Goal: Task Accomplishment & Management: Manage account settings

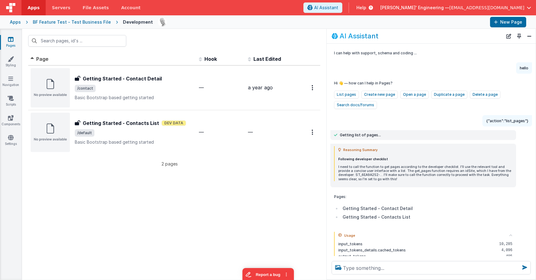
scroll to position [47, 0]
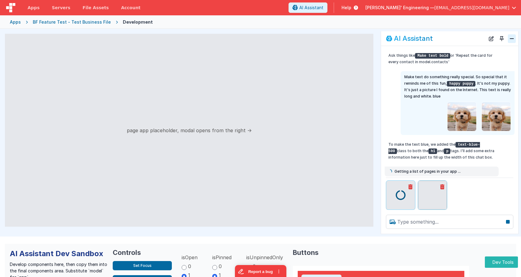
click at [513, 39] on button "Close" at bounding box center [512, 38] width 8 height 9
click at [503, 37] on button "Toggle Pin" at bounding box center [502, 38] width 9 height 9
click at [328, 9] on button "AI Assistant" at bounding box center [308, 7] width 39 height 10
radio input "false"
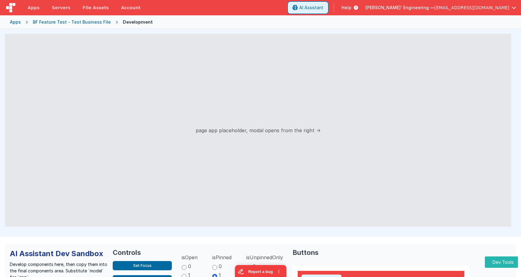
click at [328, 9] on button "AI Assistant" at bounding box center [308, 7] width 39 height 10
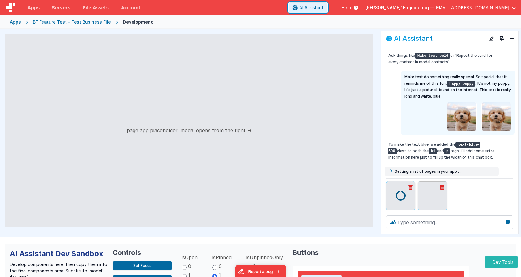
click at [328, 9] on button "AI Assistant" at bounding box center [308, 7] width 39 height 10
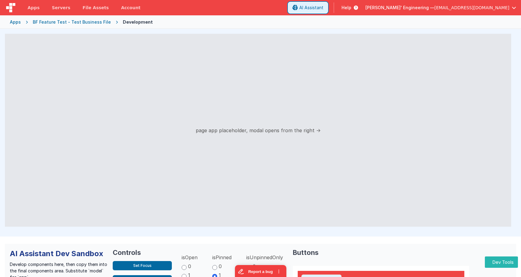
click at [328, 9] on button "AI Assistant" at bounding box center [308, 7] width 39 height 10
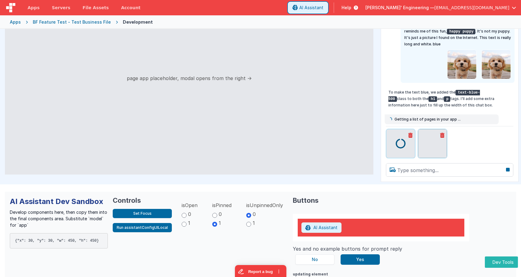
scroll to position [53, 0]
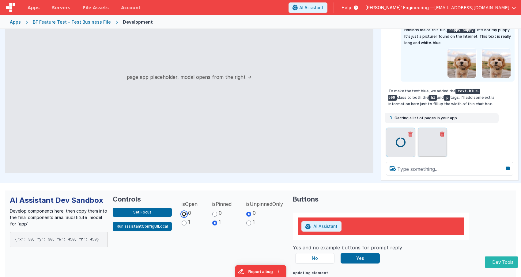
click at [184, 214] on input "0" at bounding box center [184, 214] width 5 height 5
radio input "true"
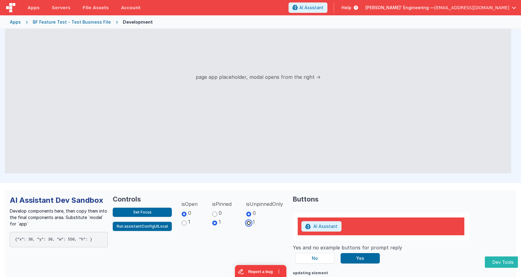
click at [248, 223] on input "1" at bounding box center [248, 222] width 5 height 5
radio input "true"
click at [214, 213] on input "0" at bounding box center [214, 214] width 5 height 5
radio input "true"
click at [213, 221] on input "1" at bounding box center [214, 222] width 5 height 5
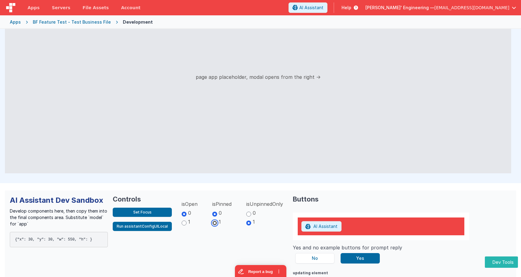
radio input "true"
drag, startPoint x: 180, startPoint y: 221, endPoint x: 184, endPoint y: 221, distance: 3.7
click at [182, 221] on input "1" at bounding box center [184, 222] width 5 height 5
radio input "true"
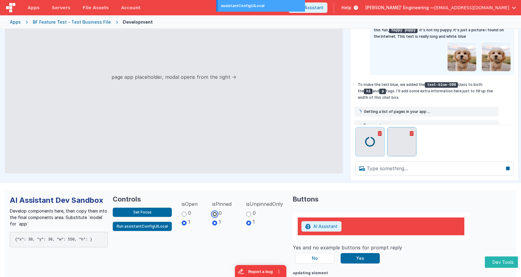
click at [212, 212] on input "0" at bounding box center [214, 214] width 5 height 5
radio input "true"
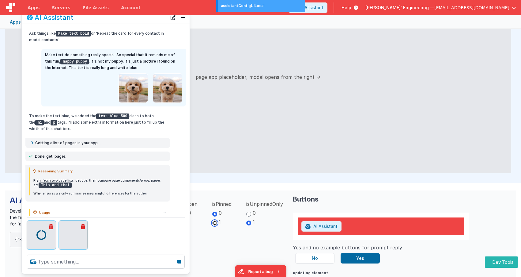
click at [212, 221] on input "1" at bounding box center [214, 222] width 5 height 5
radio input "true"
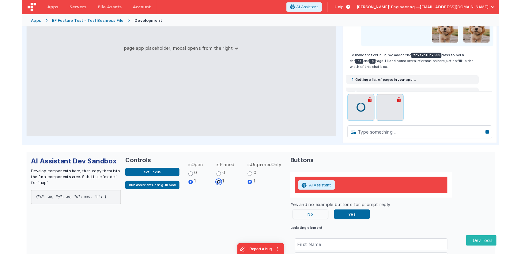
scroll to position [80, 0]
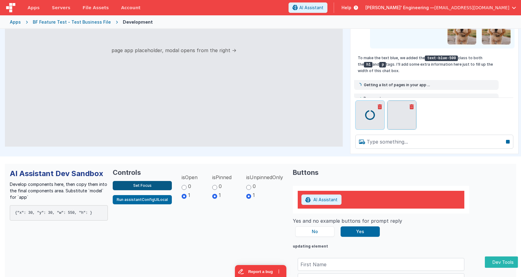
drag, startPoint x: 77, startPoint y: 204, endPoint x: 131, endPoint y: 189, distance: 56.2
click at [77, 204] on div "AI Assistant Dev Sandbox Develop components here, then copy them into the final…" at bounding box center [59, 230] width 98 height 122
drag, startPoint x: 363, startPoint y: 123, endPoint x: 354, endPoint y: 121, distance: 9.1
click at [363, 123] on div at bounding box center [370, 114] width 29 height 29
click at [151, 199] on button "Run assistantConfigUILocal" at bounding box center [142, 199] width 59 height 9
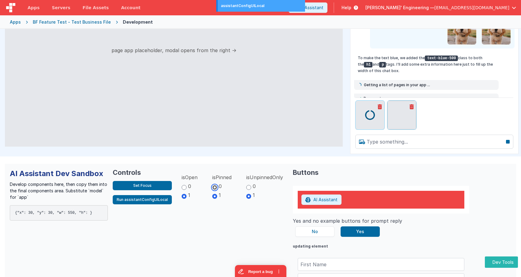
click at [213, 186] on input "0" at bounding box center [214, 187] width 5 height 5
radio input "true"
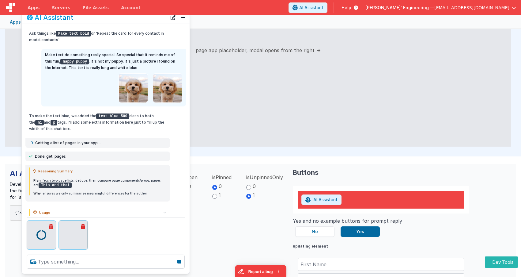
drag, startPoint x: 140, startPoint y: 20, endPoint x: 169, endPoint y: 47, distance: 40.3
click at [169, 47] on div "AI Assistant Ask things like Make text bold or 'Repeat the card for every conta…" at bounding box center [105, 142] width 169 height 263
click at [189, 270] on div at bounding box center [106, 262] width 168 height 24
click at [214, 196] on input "1" at bounding box center [214, 196] width 5 height 5
radio input "true"
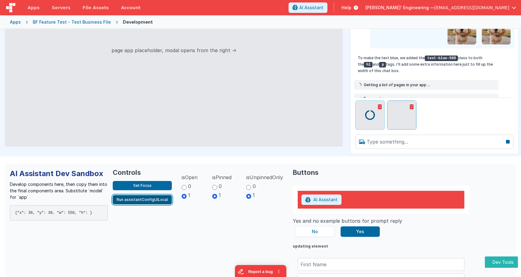
drag, startPoint x: 160, startPoint y: 200, endPoint x: 163, endPoint y: 200, distance: 3.4
click at [160, 200] on button "Run assistantConfigUILocal" at bounding box center [142, 199] width 59 height 9
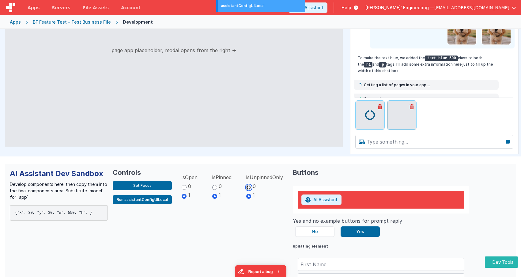
click at [249, 187] on input "0" at bounding box center [248, 187] width 5 height 5
radio input "true"
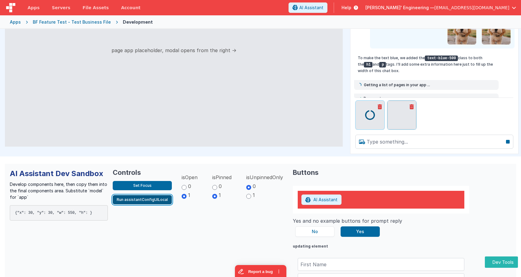
click at [153, 199] on button "Run assistantConfigUILocal" at bounding box center [142, 199] width 59 height 9
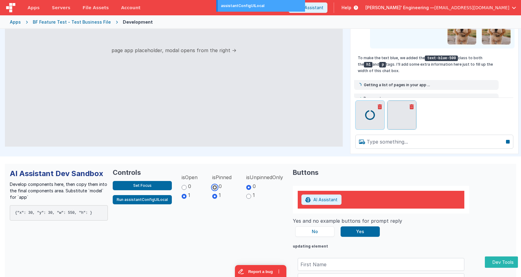
click at [214, 188] on input "0" at bounding box center [214, 187] width 5 height 5
radio input "true"
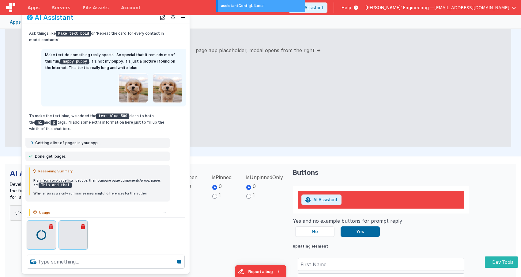
drag, startPoint x: 111, startPoint y: 21, endPoint x: 247, endPoint y: 26, distance: 136.5
click at [247, 26] on div "Apps Servers File Assets Account Some FUTURE Slot AI Assistant Help Delfs' Engi…" at bounding box center [260, 138] width 521 height 277
click at [190, 119] on div "AI Assistant Ask things like Make text bold or 'Repeat the card for every conta…" at bounding box center [105, 142] width 169 height 263
click at [172, 211] on div "Usage cache_creation_input_tokens 0 cache_read_input_tokens 1,200 completion_to…" at bounding box center [106, 212] width 168 height 15
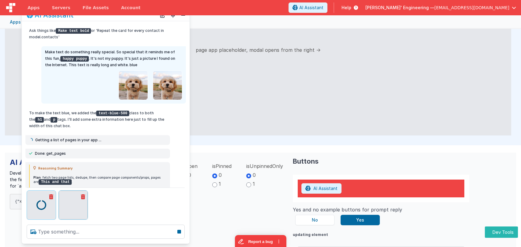
scroll to position [58, 0]
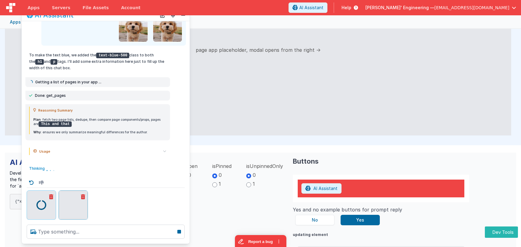
click at [51, 197] on icon at bounding box center [51, 196] width 4 height 5
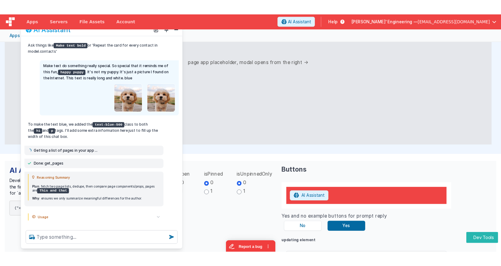
scroll to position [1, 0]
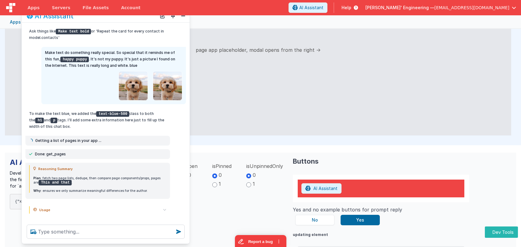
click at [187, 13] on header "Apps Servers File Assets Account Some FUTURE Slot AI Assistant Help Delfs' Engi…" at bounding box center [260, 7] width 521 height 15
click at [183, 17] on button "Close" at bounding box center [183, 16] width 8 height 9
drag, startPoint x: 282, startPoint y: 24, endPoint x: 294, endPoint y: 23, distance: 12.3
click at [283, 24] on div "Apps BF Feature Test - Test Business File Development" at bounding box center [260, 21] width 521 height 13
click at [328, 11] on button "AI Assistant" at bounding box center [308, 7] width 39 height 10
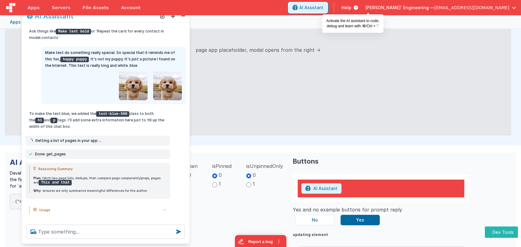
radio input "false"
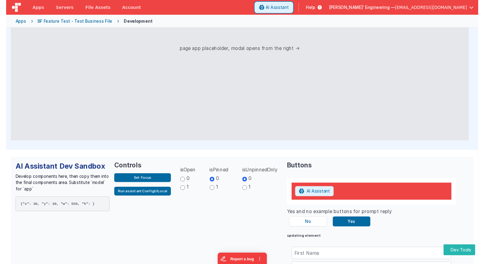
scroll to position [79, 0]
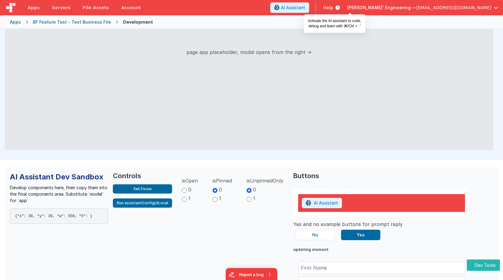
click at [162, 56] on div "page app placeholder, modal opens from the right →" at bounding box center [249, 52] width 488 height 195
click at [33, 7] on span "Apps" at bounding box center [34, 8] width 12 height 6
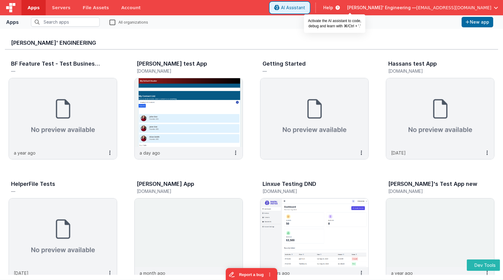
click at [309, 8] on button "AI Assistant" at bounding box center [289, 7] width 39 height 10
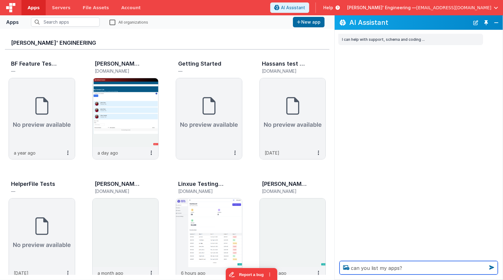
type textarea "can you list my apps?"
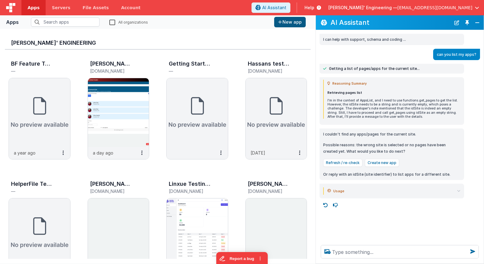
click at [468, 24] on button "Toggle Pin" at bounding box center [467, 22] width 9 height 9
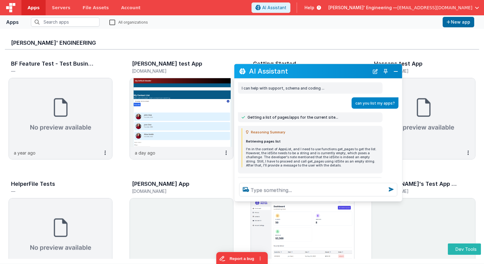
drag, startPoint x: 198, startPoint y: 108, endPoint x: 345, endPoint y: 72, distance: 151.6
click at [345, 72] on h2 "AI Assistant" at bounding box center [309, 70] width 120 height 7
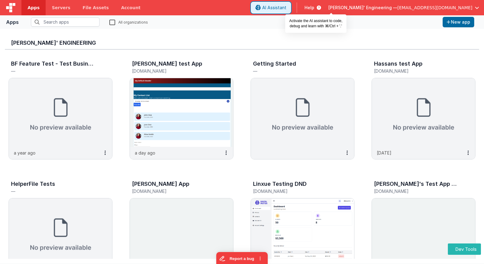
click at [287, 7] on span "AI Assistant" at bounding box center [274, 8] width 24 height 6
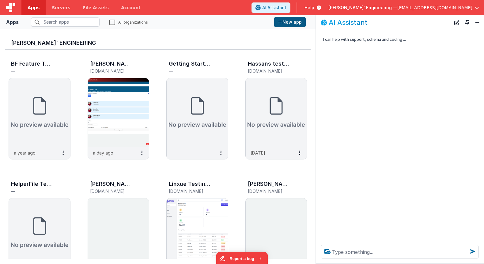
drag, startPoint x: 469, startPoint y: 22, endPoint x: 465, endPoint y: 23, distance: 3.4
click at [469, 22] on button "Toggle Pin" at bounding box center [467, 22] width 9 height 9
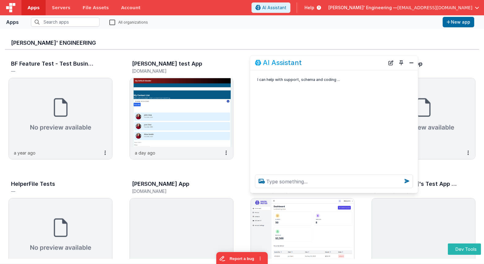
drag, startPoint x: 128, startPoint y: 125, endPoint x: 350, endPoint y: 66, distance: 230.0
click at [350, 66] on div "AI Assistant" at bounding box center [320, 62] width 130 height 7
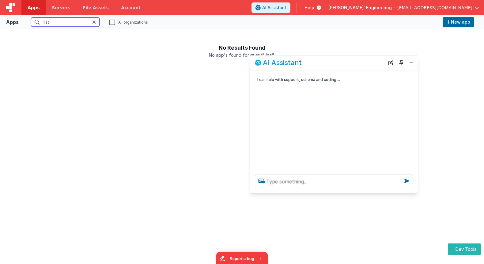
type input "list"
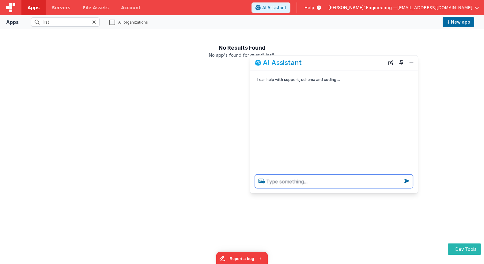
click at [321, 185] on textarea at bounding box center [334, 180] width 158 height 13
type textarea "list things you can do"
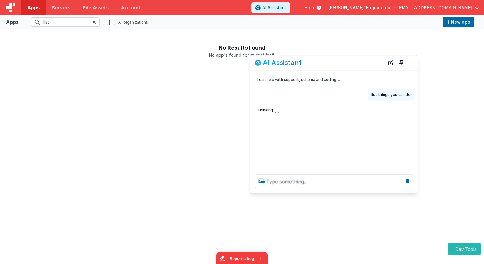
click at [95, 22] on icon at bounding box center [94, 22] width 4 height 5
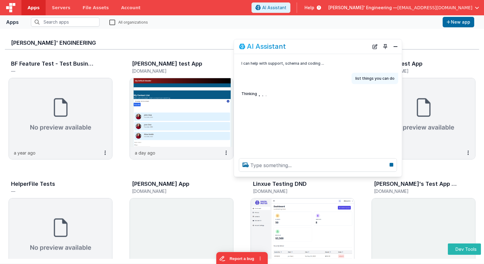
drag, startPoint x: 335, startPoint y: 63, endPoint x: 319, endPoint y: 48, distance: 22.5
click at [319, 48] on div "AI Assistant" at bounding box center [304, 46] width 130 height 7
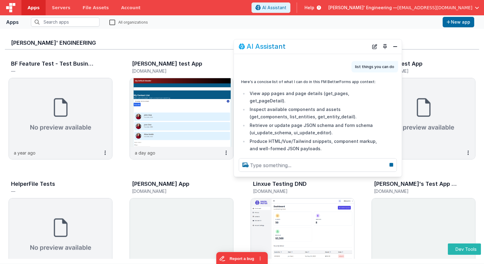
scroll to position [32, 0]
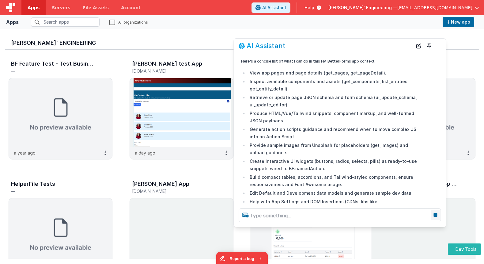
drag, startPoint x: 401, startPoint y: 175, endPoint x: 433, endPoint y: 213, distance: 48.9
click at [446, 227] on div at bounding box center [340, 215] width 212 height 23
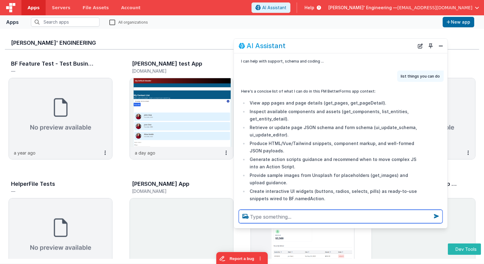
scroll to position [0, 0]
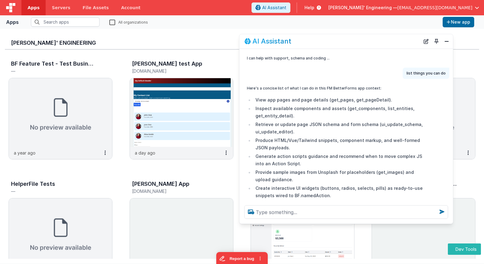
drag, startPoint x: 341, startPoint y: 41, endPoint x: 347, endPoint y: 36, distance: 7.2
click at [347, 36] on div "AI Assistant" at bounding box center [347, 41] width 214 height 14
click at [429, 40] on button "New Chat" at bounding box center [426, 41] width 9 height 9
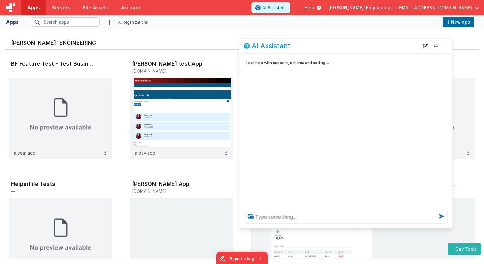
drag, startPoint x: 393, startPoint y: 40, endPoint x: 393, endPoint y: 45, distance: 4.6
click at [393, 45] on div "AI Assistant" at bounding box center [332, 45] width 176 height 7
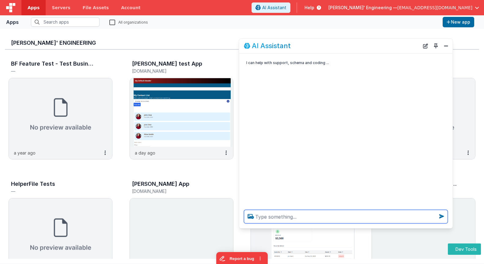
click at [301, 216] on textarea at bounding box center [346, 216] width 204 height 13
type textarea "in point for what can you do from here"
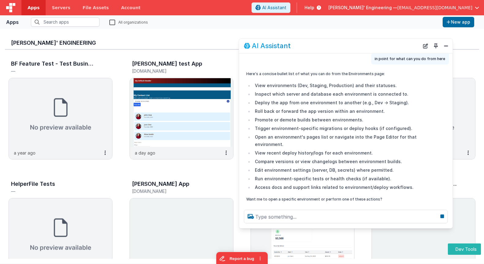
scroll to position [31, 0]
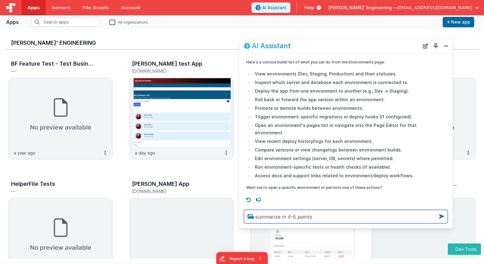
type textarea "summarize in 4-6 points"
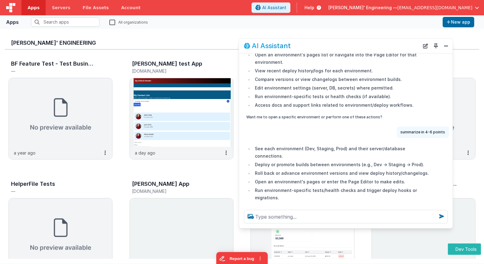
scroll to position [106, 0]
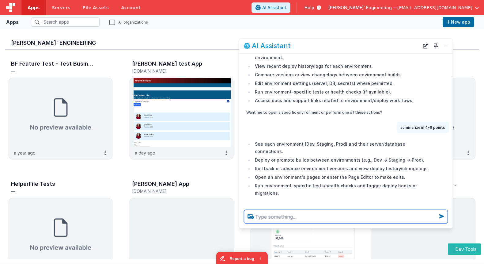
click at [287, 216] on textarea at bounding box center [346, 216] width 204 height 13
type textarea "points to give. auser ideas on what they can do"
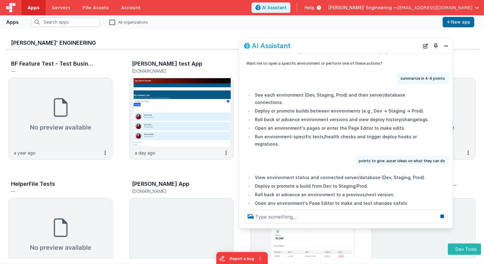
scroll to position [170, 0]
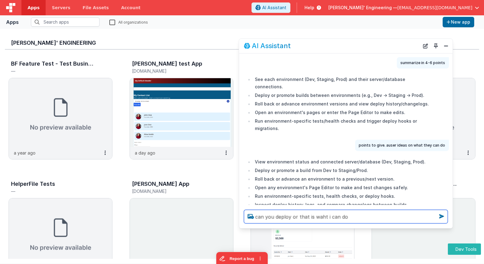
type textarea "can you deploy or that is waht i can do"
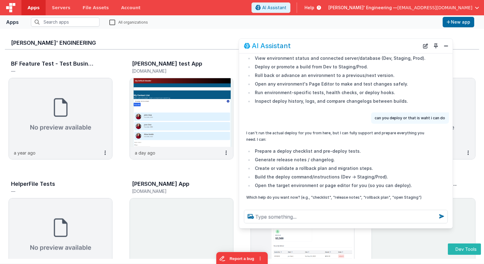
scroll to position [276, 0]
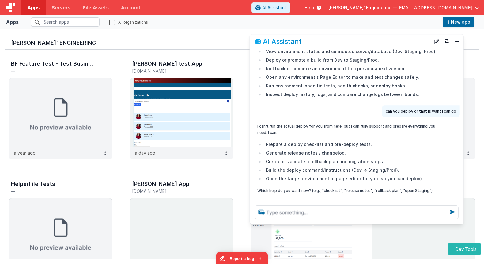
drag, startPoint x: 401, startPoint y: 43, endPoint x: 411, endPoint y: 39, distance: 11.4
click at [411, 39] on div "AI Assistant" at bounding box center [343, 41] width 176 height 7
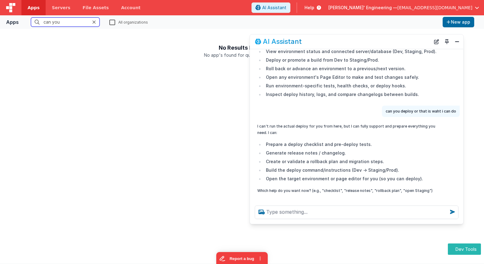
type input "can you s"
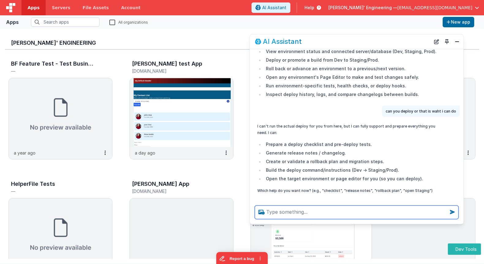
click at [317, 212] on textarea at bounding box center [357, 211] width 204 height 13
paste textarea "can you s"
type textarea "can you search docs"
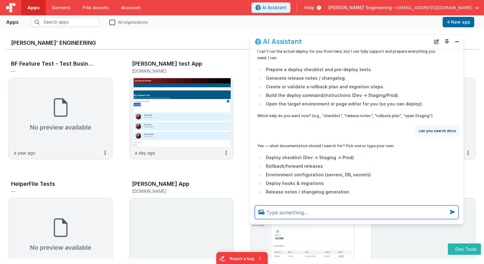
scroll to position [364, 0]
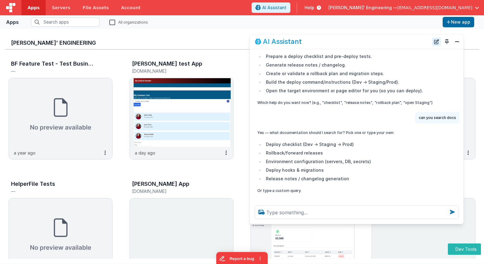
click at [436, 41] on button "New Chat" at bounding box center [437, 41] width 9 height 9
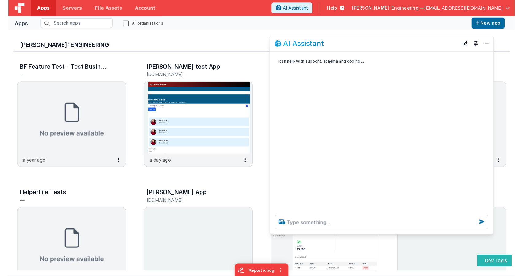
scroll to position [0, 0]
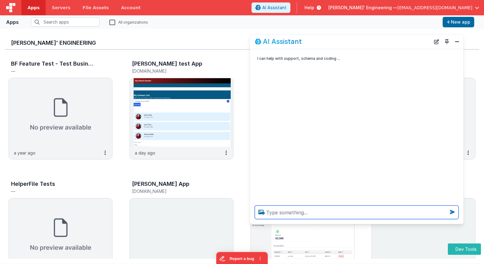
click at [340, 214] on textarea at bounding box center [357, 211] width 204 height 13
type textarea "hello"
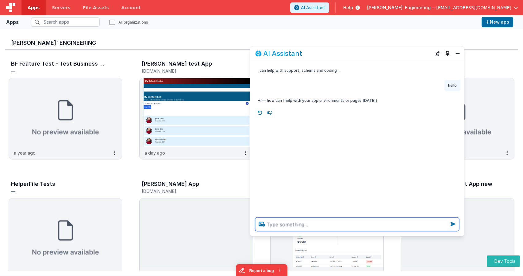
click at [343, 224] on textarea at bounding box center [357, 223] width 204 height 13
type textarea "think hard, about waht this app coudl do"
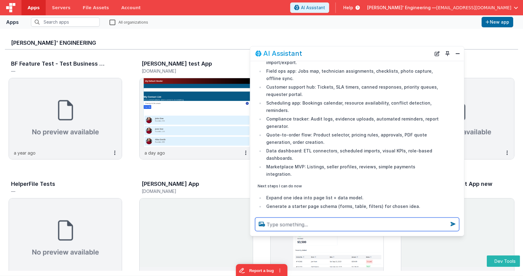
scroll to position [175, 0]
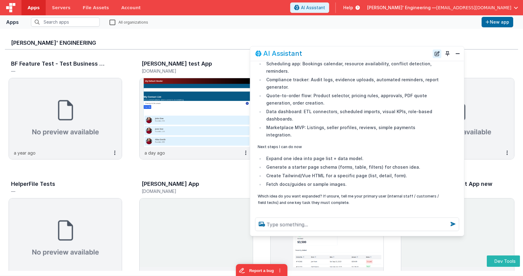
click at [435, 53] on button "New Chat" at bounding box center [437, 53] width 9 height 9
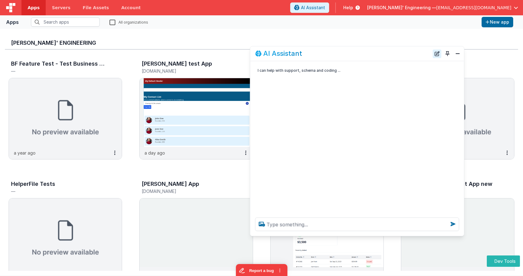
scroll to position [0, 0]
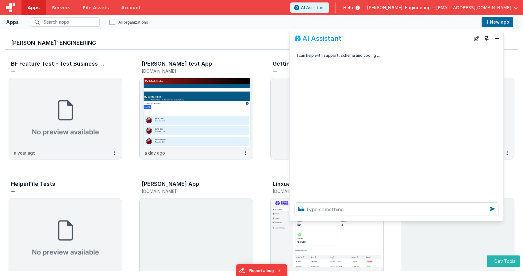
drag, startPoint x: 330, startPoint y: 54, endPoint x: 321, endPoint y: 43, distance: 14.2
click at [367, 40] on div "AI Assistant" at bounding box center [382, 38] width 176 height 7
click at [183, 102] on img at bounding box center [195, 112] width 113 height 69
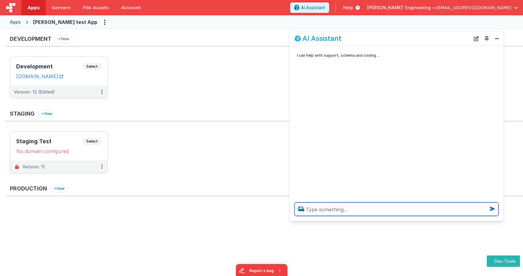
click at [336, 206] on textarea at bounding box center [396, 208] width 204 height 13
type textarea "debugp"
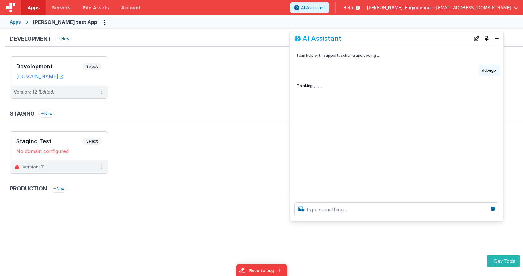
click at [349, 219] on div at bounding box center [396, 208] width 214 height 23
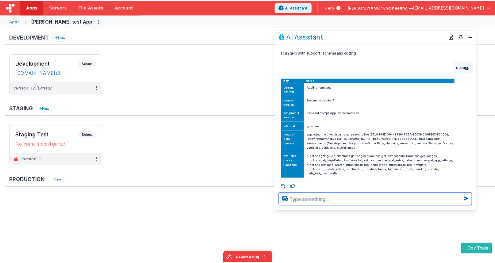
scroll to position [3, 0]
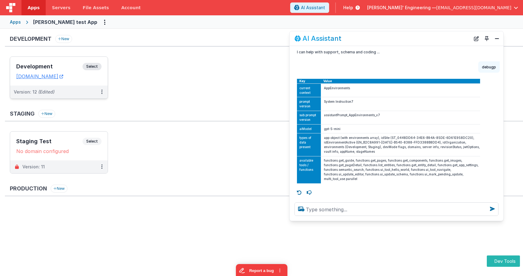
click at [90, 62] on div "Development Select URLs charlesguidev.fmbetterforms.com" at bounding box center [58, 71] width 97 height 29
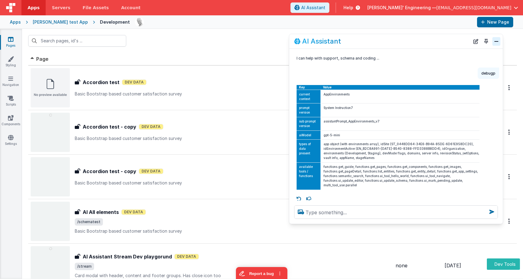
click at [484, 41] on button "Close" at bounding box center [497, 41] width 8 height 9
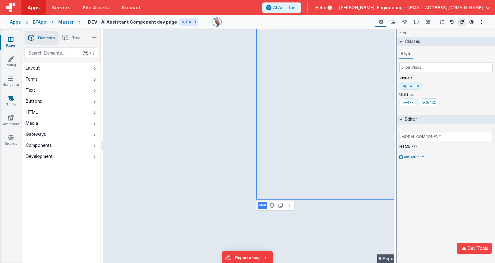
click at [9, 100] on icon at bounding box center [11, 98] width 6 height 6
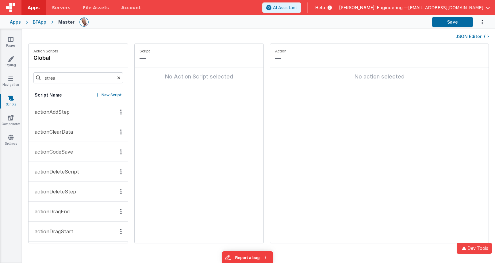
click at [95, 107] on button "actionAddStep" at bounding box center [78, 112] width 99 height 20
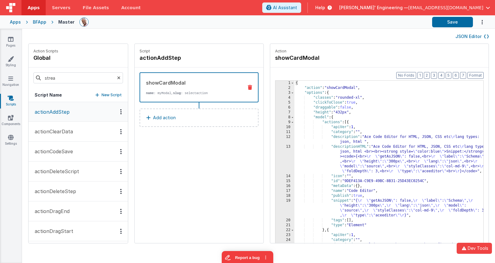
click at [87, 112] on button "actionAddStep" at bounding box center [78, 112] width 99 height 20
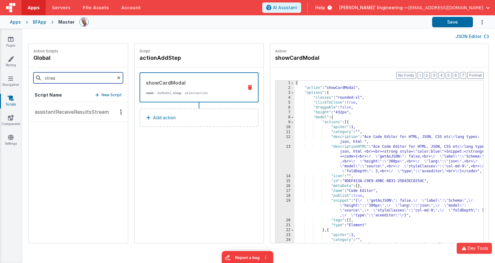
click at [75, 76] on input "strea" at bounding box center [78, 77] width 90 height 11
drag, startPoint x: 68, startPoint y: 109, endPoint x: 73, endPoint y: 109, distance: 4.9
click at [67, 109] on p "assistantReceiveResultsStream" at bounding box center [70, 111] width 78 height 7
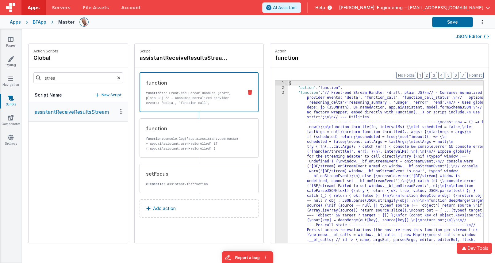
drag, startPoint x: 311, startPoint y: 110, endPoint x: 306, endPoint y: 110, distance: 4.3
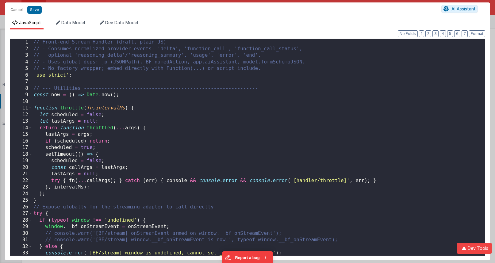
scroll to position [3482, 0]
click at [272, 105] on div "// Front-end Stream Handler (draft, plain JS) // - Consumes normalized provider…" at bounding box center [258, 154] width 452 height 230
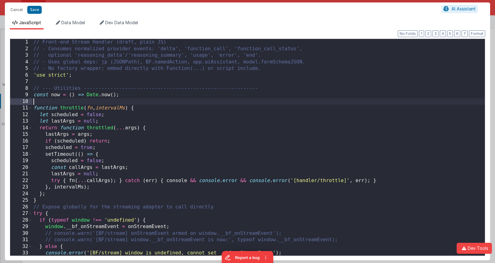
scroll to position [0, 0]
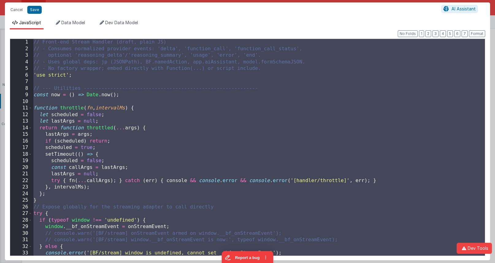
click at [90, 50] on div "// Front-end Stream Handler (draft, plain JS) // - Consumes normalized provider…" at bounding box center [258, 154] width 452 height 230
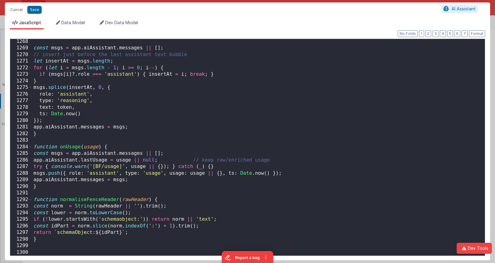
scroll to position [8417, 0]
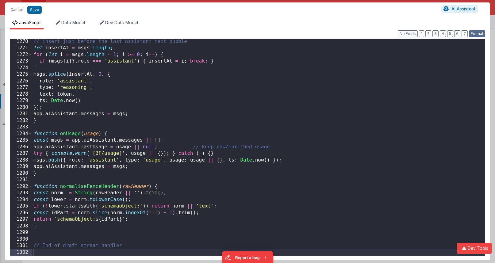
click at [476, 32] on button "Format" at bounding box center [477, 33] width 16 height 7
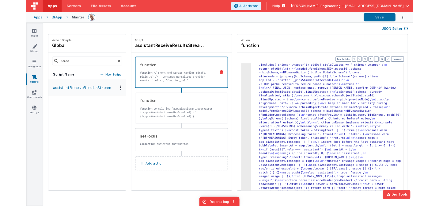
scroll to position [3463, 0]
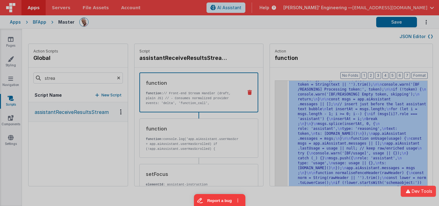
scroll to position [5040, 0]
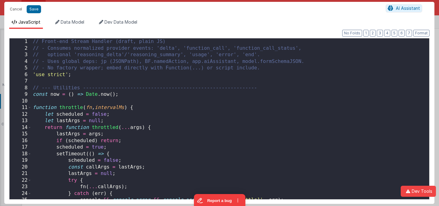
click at [260, 96] on div "// Front-end Stream Handler (draft, plain JS) // - Consumes normalized provider…" at bounding box center [231, 125] width 398 height 174
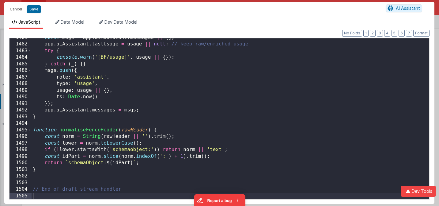
scroll to position [9844, 0]
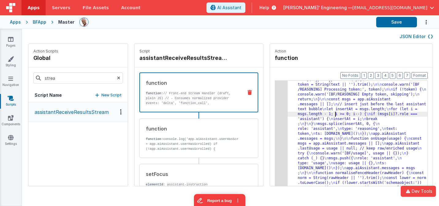
drag, startPoint x: 325, startPoint y: 116, endPoint x: 312, endPoint y: 113, distance: 13.8
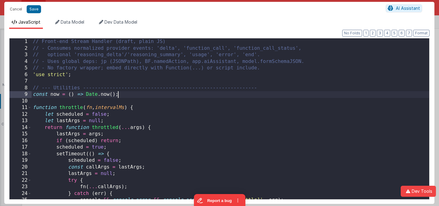
click at [263, 92] on div "// Front-end Stream Handler (draft, plain JS) // - Consumes normalized provider…" at bounding box center [231, 125] width 398 height 174
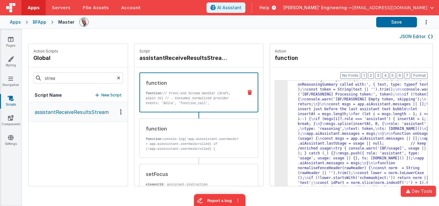
scroll to position [4261, 0]
click at [398, 21] on button "Save" at bounding box center [396, 22] width 41 height 10
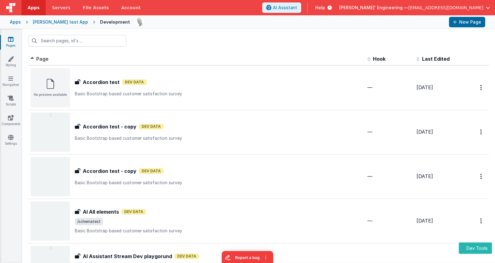
click at [310, 54] on th "Page" at bounding box center [196, 59] width 337 height 12
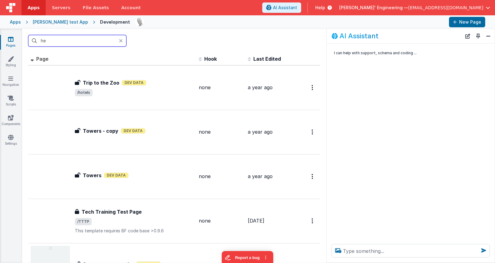
type input "he"
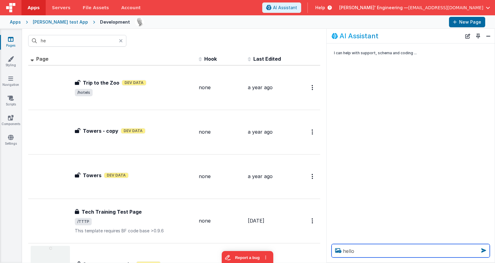
type textarea "hello"
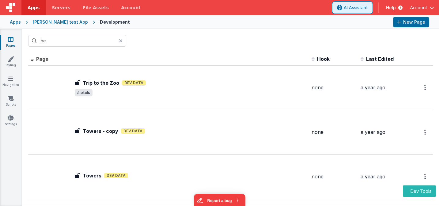
click at [350, 6] on span "AI Assistant" at bounding box center [356, 8] width 24 height 6
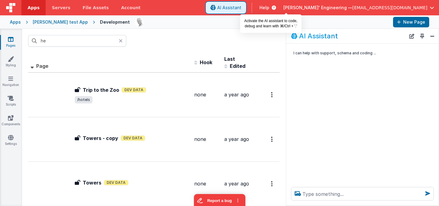
click at [242, 9] on span "AI Assistant" at bounding box center [229, 8] width 24 height 6
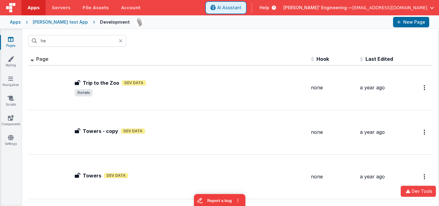
click at [242, 8] on span "AI Assistant" at bounding box center [229, 8] width 24 height 6
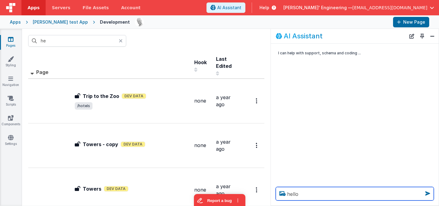
type textarea "hello"
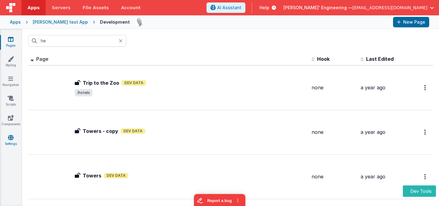
click at [6, 140] on link "Settings" at bounding box center [11, 140] width 22 height 12
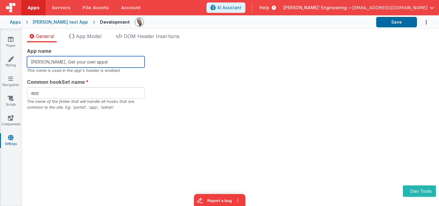
click at [108, 59] on input "Charles GUI, Get your own appd" at bounding box center [86, 61] width 118 height 11
click at [109, 60] on input "Charles GUI, Get your own appd" at bounding box center [86, 61] width 118 height 11
type input "[PERSON_NAME], Get your own app"
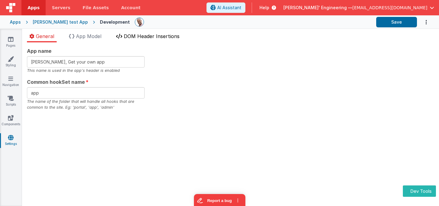
click at [141, 37] on span "DOM Header Insertions" at bounding box center [152, 36] width 56 height 6
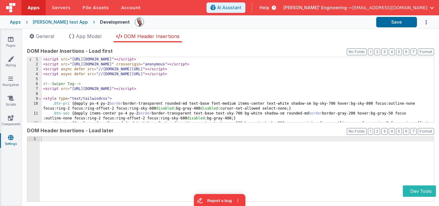
drag, startPoint x: 88, startPoint y: 86, endPoint x: 94, endPoint y: 85, distance: 6.4
click at [89, 86] on div "< script src = "https://cdn.tailwindcss.com?plugins=forms,typography" > </ scri…" at bounding box center [238, 97] width 392 height 80
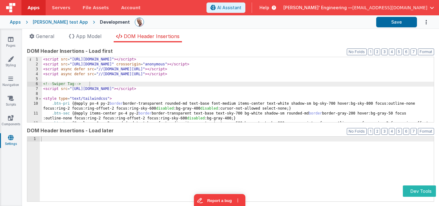
click at [278, 46] on div "App name Charles GUI, Get your own appd This name is used in the app's header i…" at bounding box center [230, 123] width 417 height 163
click at [97, 39] on span "App Model" at bounding box center [88, 36] width 25 height 6
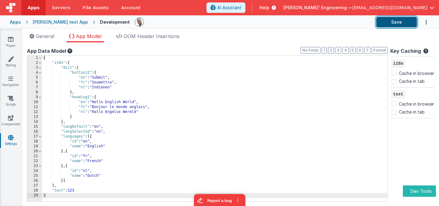
click at [391, 23] on button "Save" at bounding box center [396, 22] width 41 height 10
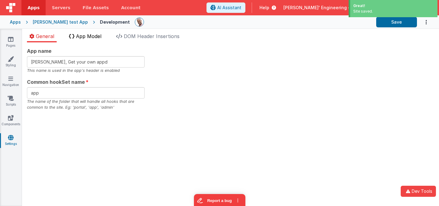
click at [96, 37] on span "App Model" at bounding box center [88, 36] width 25 height 6
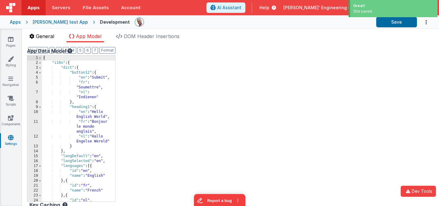
click at [54, 36] on span "General" at bounding box center [45, 36] width 18 height 6
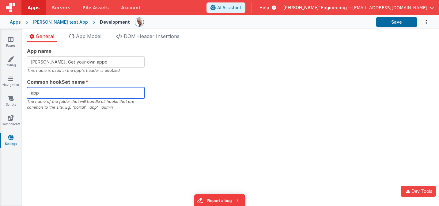
click at [81, 95] on input "app" at bounding box center [86, 92] width 118 height 11
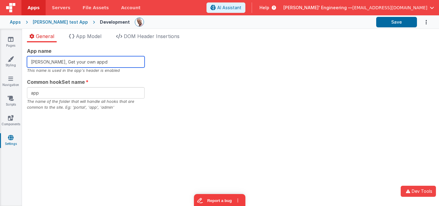
click at [104, 62] on input "Charles GUI, Get your own appd" at bounding box center [86, 61] width 118 height 11
type input "Charles GUI, Get your own app"
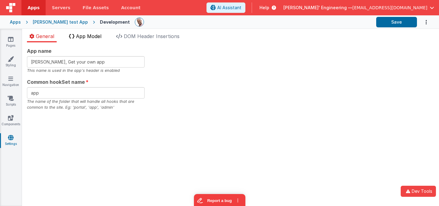
click at [100, 33] on span "App Model" at bounding box center [88, 36] width 25 height 6
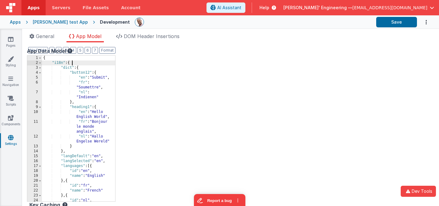
click at [83, 63] on div "{ "i18n" : { "dict" : { "button12" : { "en" : "Submit" , "fr" : "Soumettre" , "…" at bounding box center [78, 132] width 73 height 155
click at [102, 79] on div "{ "i18n" : { "dict" : { "button12" : { "en" : "Submit" , "fr" : "Soumettre" , "…" at bounding box center [78, 132] width 73 height 155
click at [94, 88] on div "{ "i18n" : { "dict" : { "button12" : { "en" : "Submit" , "fr" : "Soumettre" , "…" at bounding box center [78, 132] width 73 height 155
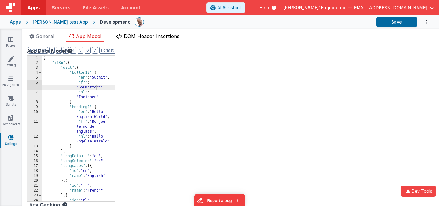
click at [150, 36] on span "DOM Header Insertions" at bounding box center [152, 36] width 56 height 6
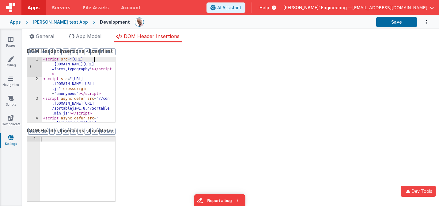
click at [98, 61] on div "< script src = "https://cdn .tailwindcss.com?plugins =forms,typography" > </ sc…" at bounding box center [78, 111] width 73 height 109
click at [66, 73] on div "< script src = "https://cdn .tailwindcss.com?plugins =forms,typography" > </ sc…" at bounding box center [78, 111] width 73 height 109
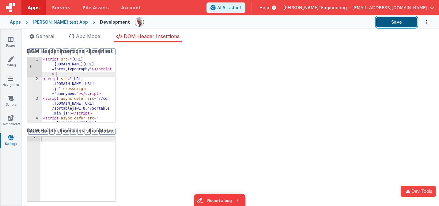
click at [394, 23] on button "Save" at bounding box center [396, 22] width 41 height 10
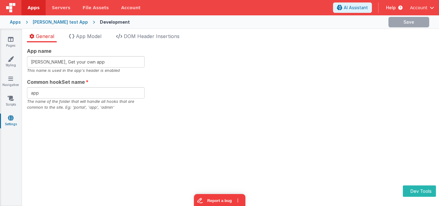
type input "[PERSON_NAME], Get your own appd"
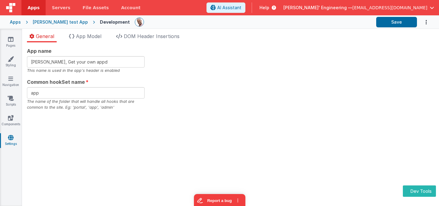
click at [244, 43] on div "App name [PERSON_NAME], Get your own appd This name is used in the app's header…" at bounding box center [230, 123] width 417 height 163
click at [227, 59] on div "App name [PERSON_NAME], Get your own appd This name is used in the app's header…" at bounding box center [230, 78] width 407 height 63
click at [9, 34] on div "Pages Styling Navigation Scripts Components Settings" at bounding box center [11, 117] width 22 height 177
click at [10, 41] on icon at bounding box center [11, 39] width 6 height 6
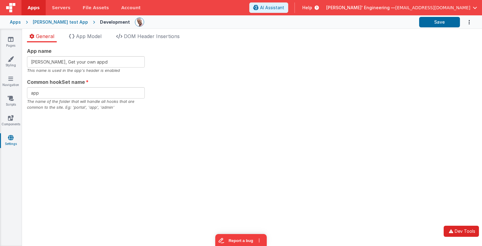
click at [439, 205] on button "Dev Tools" at bounding box center [461, 230] width 35 height 11
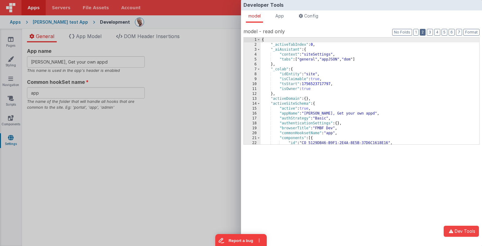
click at [423, 29] on button "2" at bounding box center [423, 32] width 6 height 7
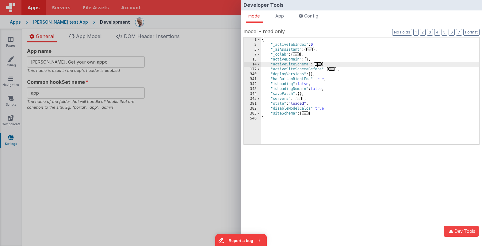
click at [322, 63] on span "..." at bounding box center [318, 63] width 7 height 3
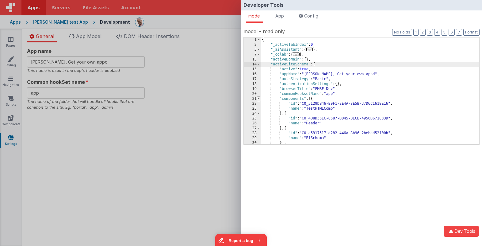
click at [258, 99] on span at bounding box center [258, 98] width 3 height 5
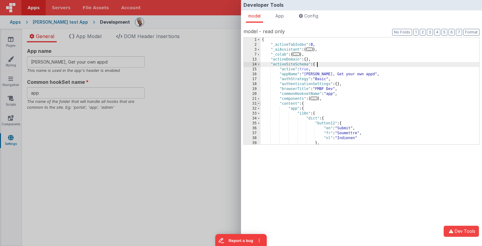
click at [258, 103] on span at bounding box center [258, 103] width 3 height 5
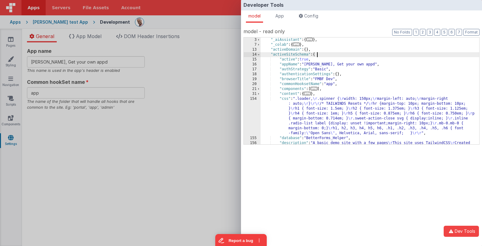
scroll to position [10, 0]
click at [283, 54] on div ""_aiAssistant" : { ... } , "_colab" : { ... } , "activeDomain" : { } , "activeS…" at bounding box center [370, 100] width 219 height 126
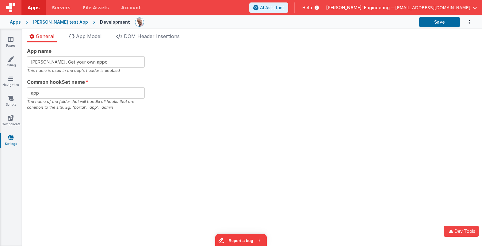
drag, startPoint x: 173, startPoint y: 67, endPoint x: 176, endPoint y: 66, distance: 3.1
click at [175, 67] on div "Developer Tools model App Params Log (4) Misc Windows Config model - read only …" at bounding box center [241, 123] width 482 height 246
click at [234, 62] on div "App name [PERSON_NAME], Get your own appd This name is used in the app's header…" at bounding box center [252, 78] width 450 height 63
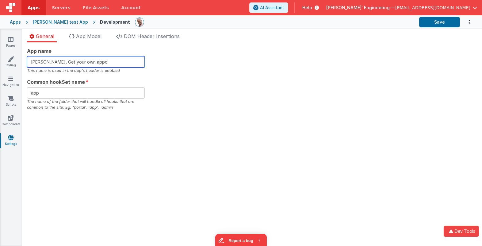
click at [118, 63] on input "[PERSON_NAME], Get your own appd" at bounding box center [86, 61] width 118 height 11
type input "[PERSON_NAME], Get your own app"
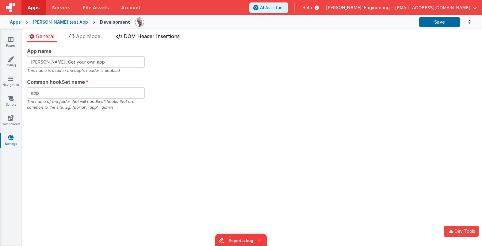
click at [147, 33] on span "DOM Header Insertions" at bounding box center [152, 36] width 56 height 6
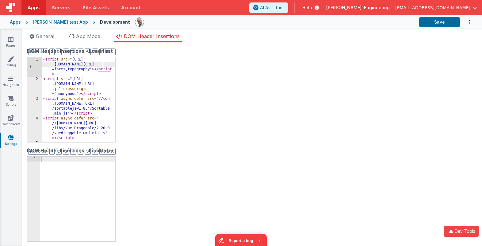
click at [106, 64] on div "< script src = "[URL] .[DOMAIN_NAME][URL] =forms,typography" > </ script > < sc…" at bounding box center [78, 111] width 73 height 109
click at [88, 74] on div "< script src = "[URL] .[DOMAIN_NAME][URL] =forms,typography" > </ script > < sc…" at bounding box center [78, 111] width 73 height 109
click at [439, 58] on div "DOM Header Insertions - Load first Format 7 6 5 4 3 2 1 No Folds 1 2 3 4 5 6 < …" at bounding box center [252, 143] width 450 height 193
click at [437, 21] on button "Save" at bounding box center [439, 22] width 41 height 10
click at [121, 36] on icon at bounding box center [119, 36] width 6 height 5
